Goal: Check status: Check status

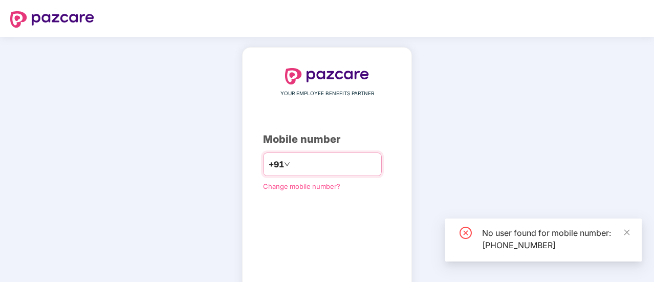
click at [306, 164] on input "**********" at bounding box center [334, 164] width 84 height 16
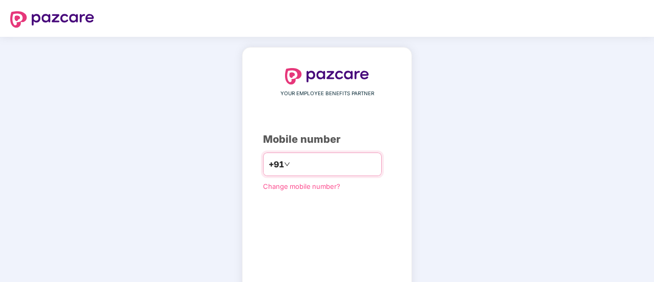
type input "**********"
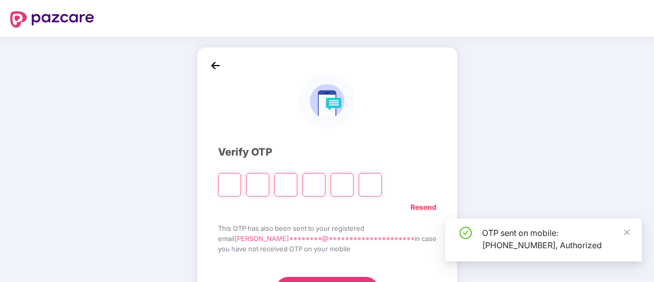
click at [241, 187] on input "Please enter verification code. Digit 1" at bounding box center [229, 185] width 23 height 24
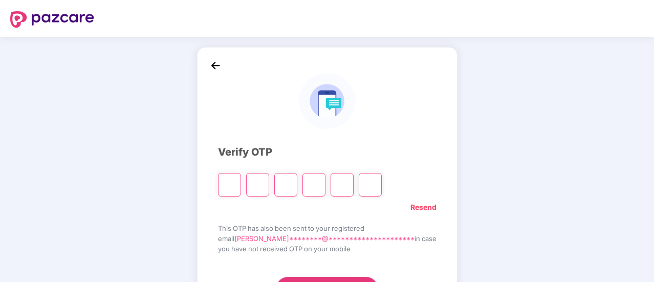
type input "*"
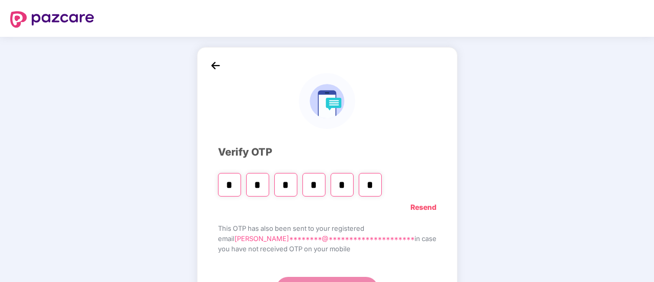
type input "*"
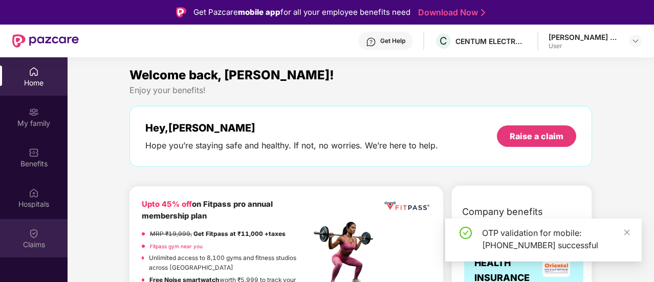
click at [34, 242] on div "Claims" at bounding box center [34, 244] width 68 height 10
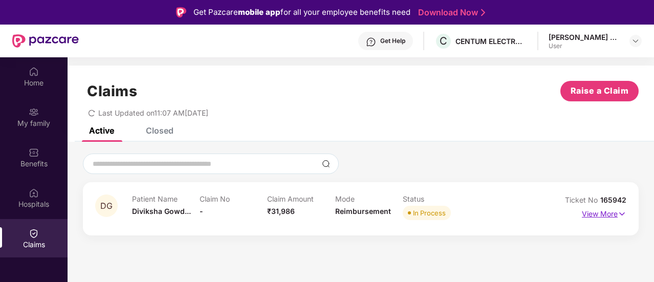
click at [610, 214] on p "View More" at bounding box center [604, 213] width 44 height 14
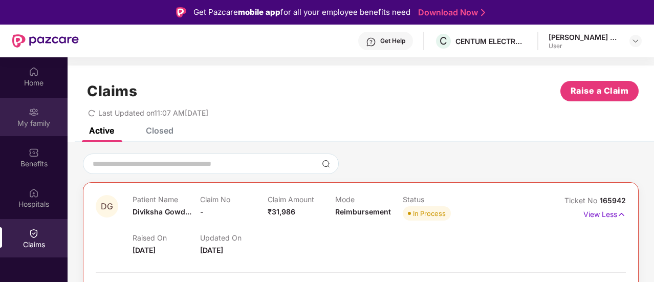
click at [46, 127] on div "My family" at bounding box center [34, 123] width 68 height 10
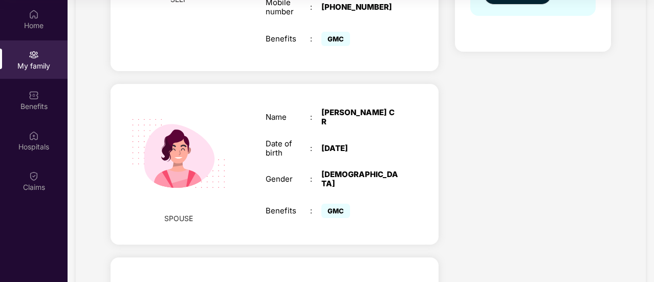
scroll to position [83, 0]
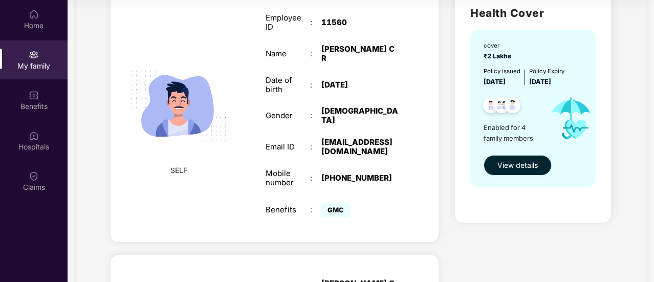
click at [532, 162] on span "View details" at bounding box center [517, 165] width 40 height 11
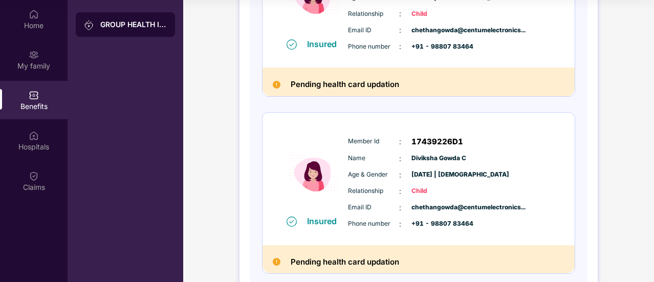
scroll to position [565, 0]
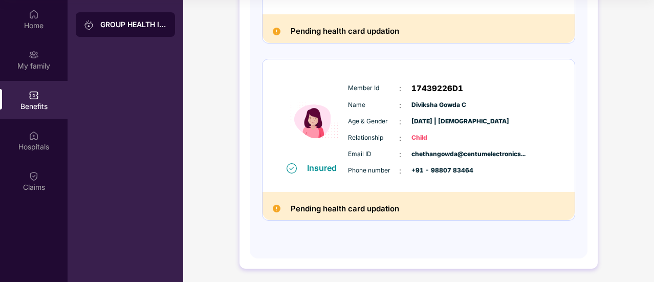
click at [291, 165] on img at bounding box center [291, 168] width 10 height 10
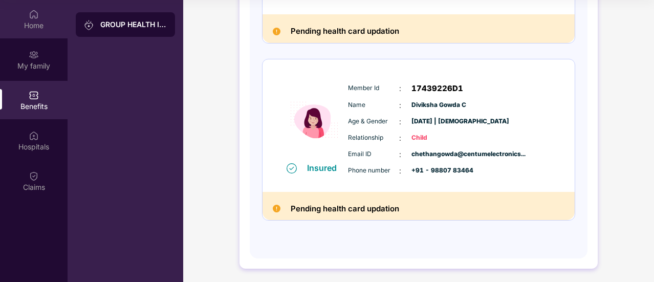
click at [31, 20] on div "Home" at bounding box center [34, 25] width 68 height 10
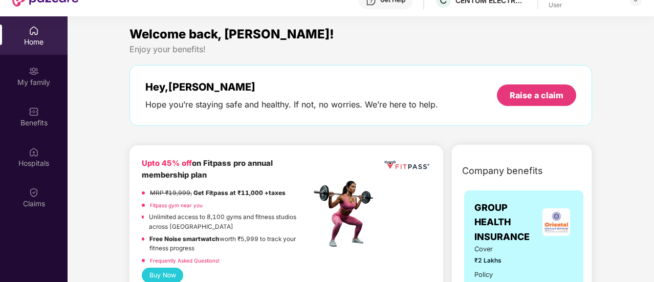
scroll to position [57, 0]
